Goal: Find specific page/section: Find specific page/section

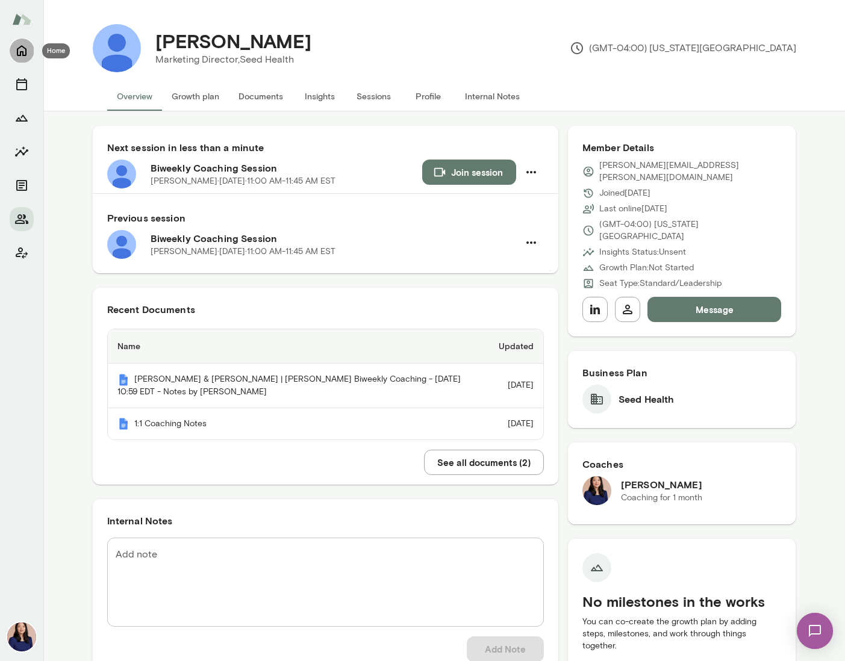
click at [20, 56] on icon "Home" at bounding box center [21, 50] width 14 height 14
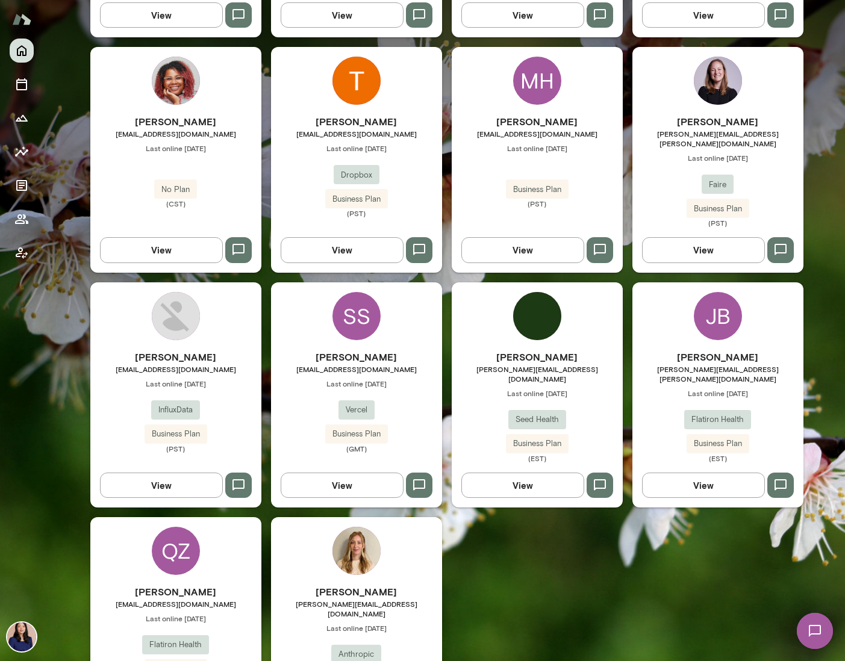
scroll to position [592, 0]
click at [720, 71] on img at bounding box center [718, 81] width 48 height 48
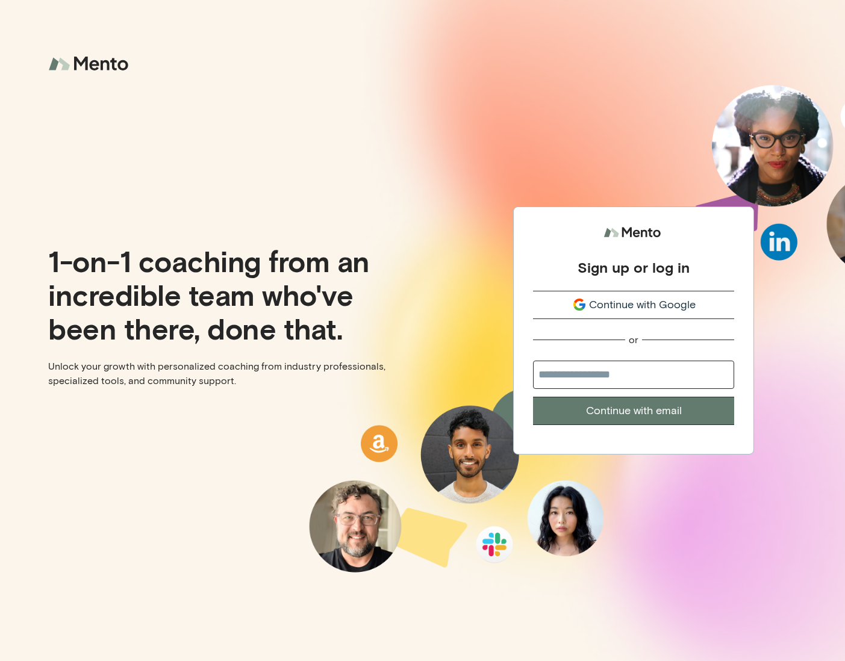
click at [683, 302] on span "Continue with Google" at bounding box center [642, 305] width 107 height 16
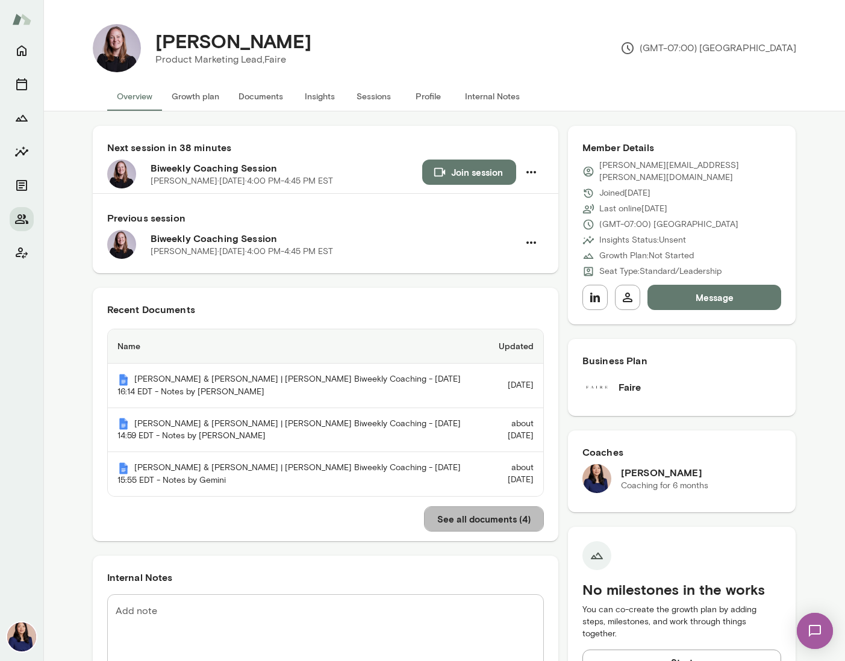
click at [498, 514] on button "See all documents ( 4 )" at bounding box center [484, 519] width 120 height 25
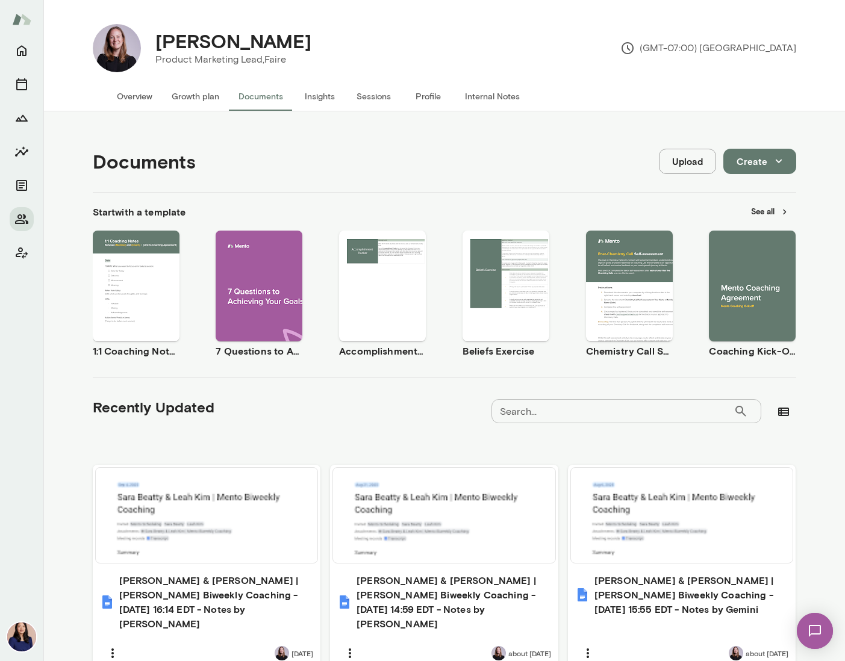
scroll to position [217, 0]
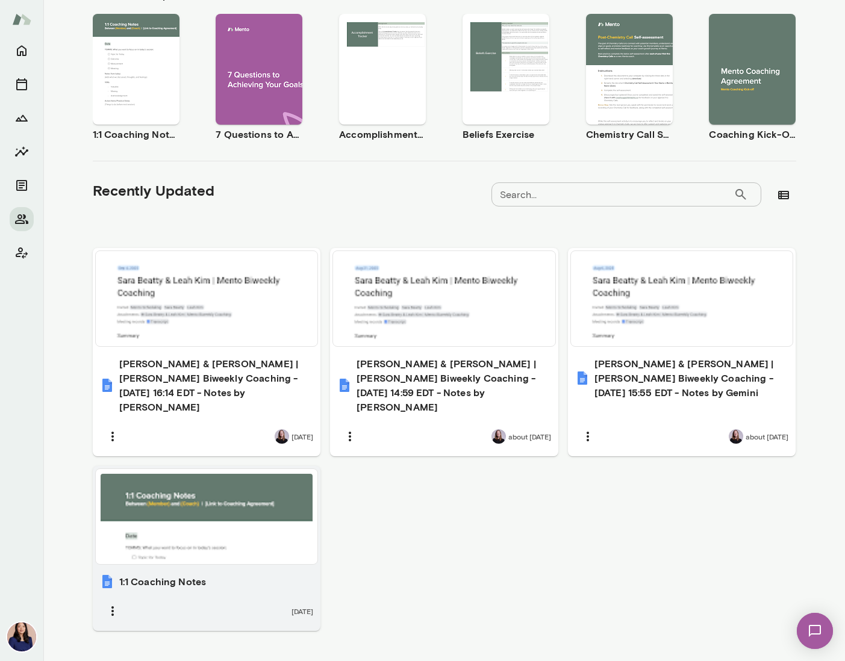
click at [245, 510] on div at bounding box center [207, 517] width 213 height 86
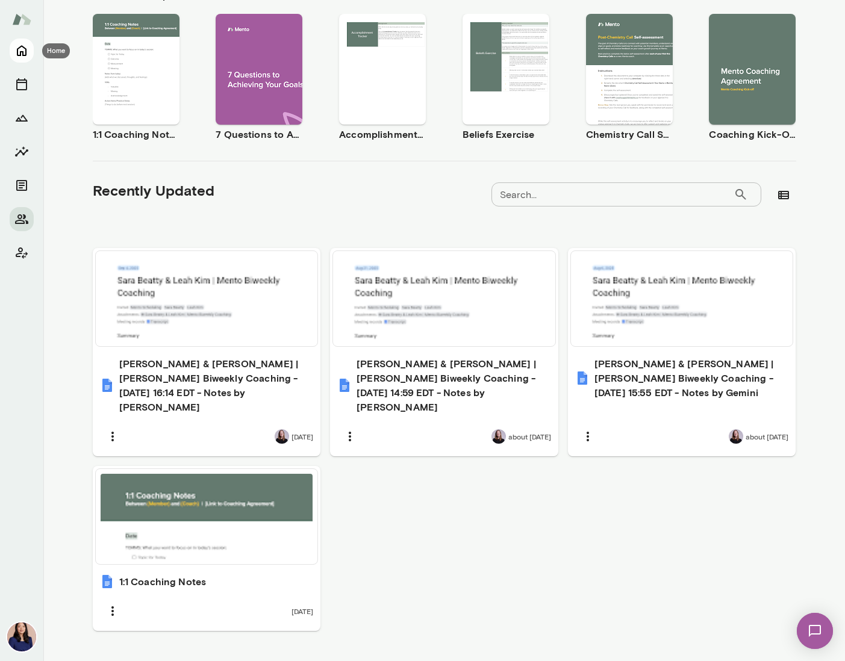
click at [24, 46] on icon "Home" at bounding box center [21, 50] width 14 height 14
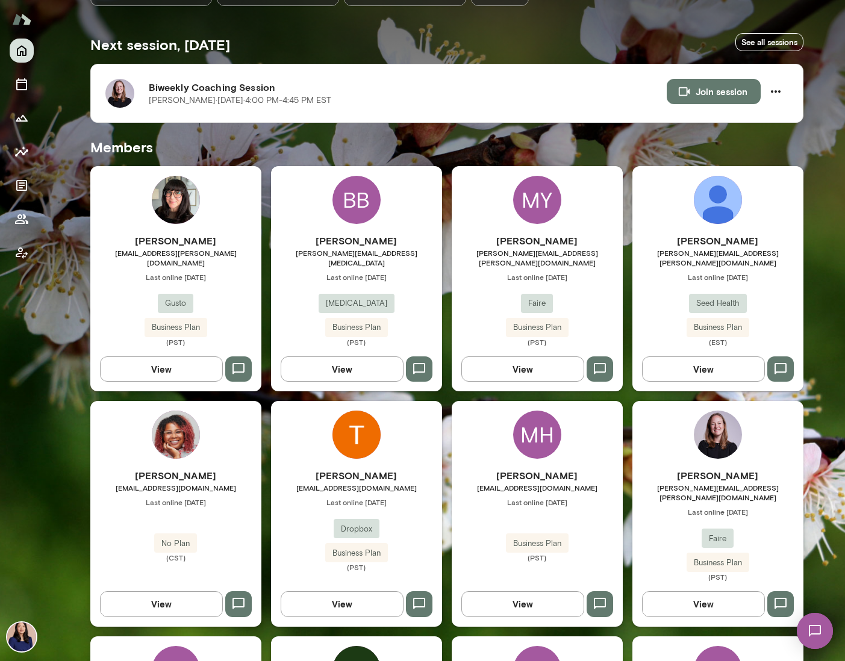
scroll to position [98, 0]
